Goal: Transaction & Acquisition: Purchase product/service

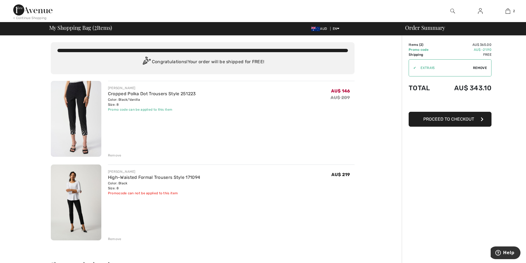
click at [461, 119] on span "Proceed to Checkout" at bounding box center [448, 118] width 51 height 5
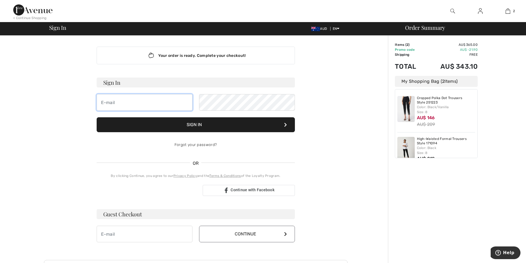
click at [123, 105] on input "email" at bounding box center [145, 102] width 96 height 17
type input "m"
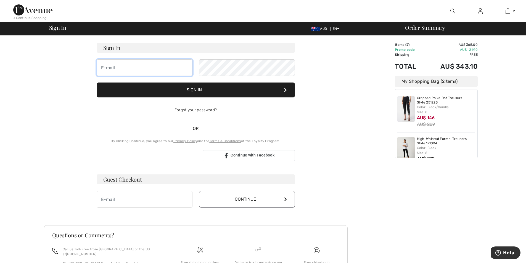
scroll to position [84, 0]
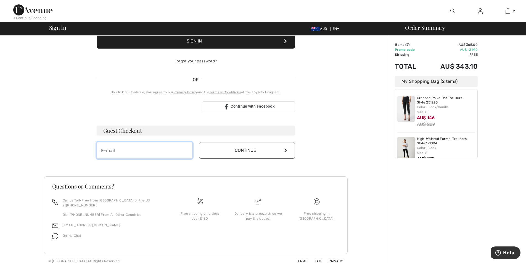
click at [105, 152] on input "email" at bounding box center [145, 150] width 96 height 17
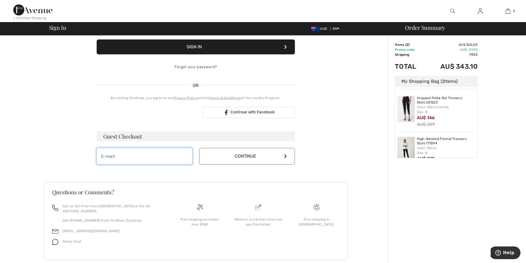
type input "[PERSON_NAME][EMAIL_ADDRESS][DOMAIN_NAME]"
click at [285, 156] on icon at bounding box center [285, 156] width 3 height 4
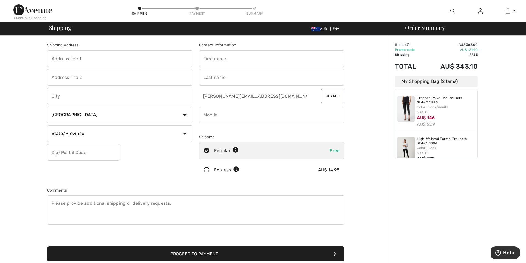
click at [235, 58] on input "text" at bounding box center [271, 58] width 145 height 17
type input "Margaret"
type input "43 Pring Street"
type input "Hendra"
select select "AU"
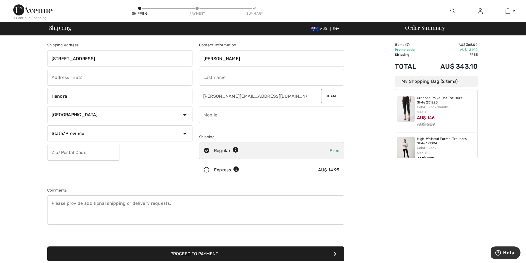
type input "4012"
type input "Curtain"
type input "0413430054"
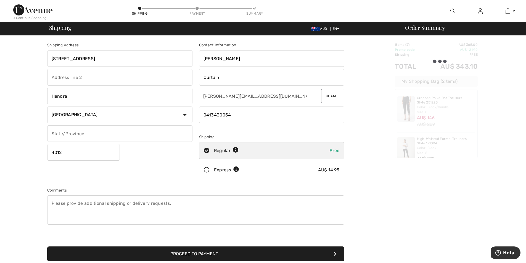
type input "Queensland"
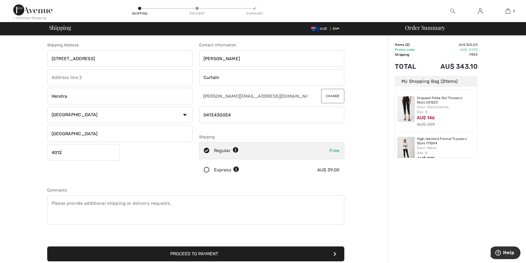
click at [62, 153] on input "4012" at bounding box center [83, 152] width 73 height 17
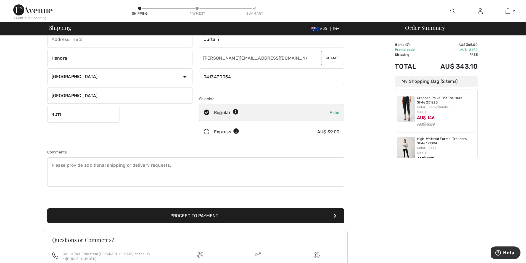
scroll to position [92, 0]
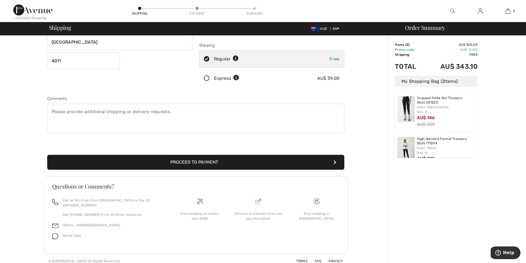
type input "4011"
click at [186, 162] on button "Proceed to Payment" at bounding box center [195, 162] width 297 height 15
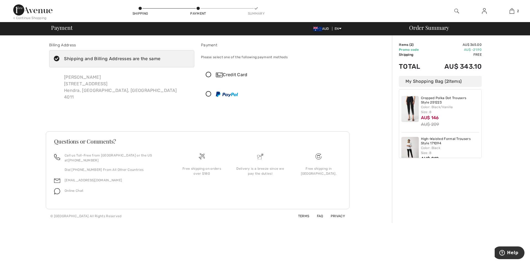
click at [209, 73] on icon at bounding box center [208, 75] width 15 height 6
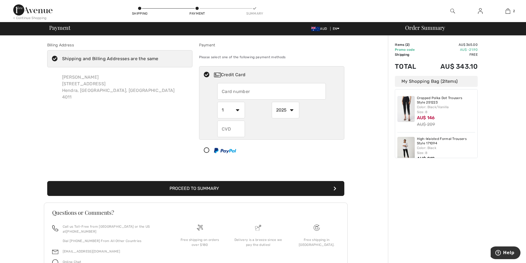
click at [237, 110] on select "1 2 3 4 5 6 7 8 9 10 11 12" at bounding box center [231, 110] width 28 height 17
click at [253, 91] on input "text" at bounding box center [271, 91] width 108 height 17
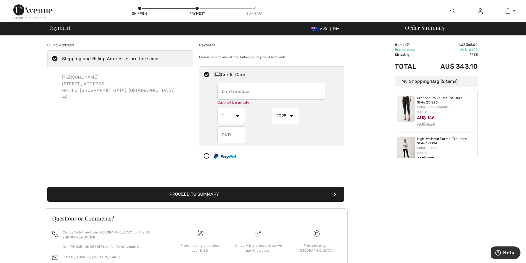
type input "4557016850053716"
select select "2026"
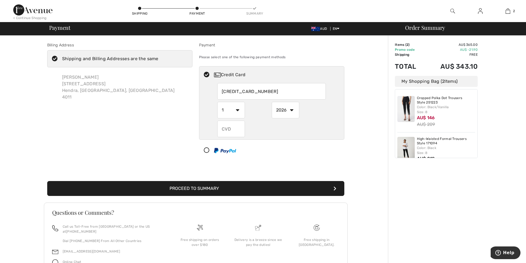
click at [222, 130] on input "text" at bounding box center [231, 129] width 28 height 17
type input "390"
click at [238, 110] on select "1 2 3 4 5 6 7 8 9 10 11 12" at bounding box center [231, 110] width 28 height 17
click at [248, 132] on div "390" at bounding box center [271, 129] width 108 height 17
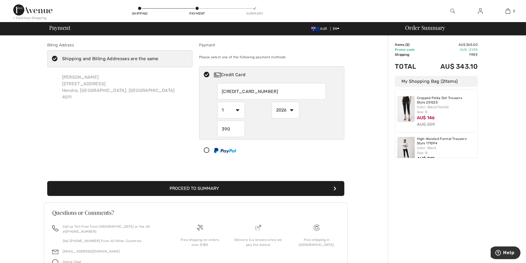
click at [214, 116] on div "4557016850053716 1 2 3 4 5 6 7 8 9 10 11 12 2025 2026 2027 2028 2029 2030 2031 …" at bounding box center [271, 110] width 145 height 54
click at [237, 109] on select "1 2 3 4 5 6 7 8 9 10 11 12" at bounding box center [231, 110] width 28 height 17
select select "11"
click at [217, 102] on select "1 2 3 4 5 6 7 8 9 10 11 12" at bounding box center [231, 110] width 28 height 17
click at [211, 189] on button "Proceed to Summary" at bounding box center [195, 188] width 297 height 15
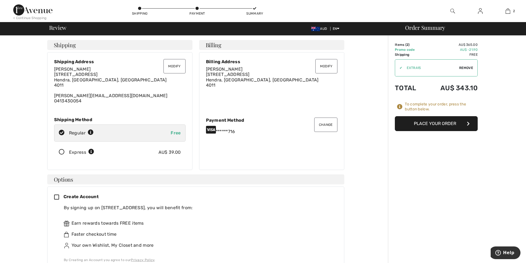
click at [468, 123] on icon "button" at bounding box center [468, 123] width 3 height 4
